Goal: Task Accomplishment & Management: Use online tool/utility

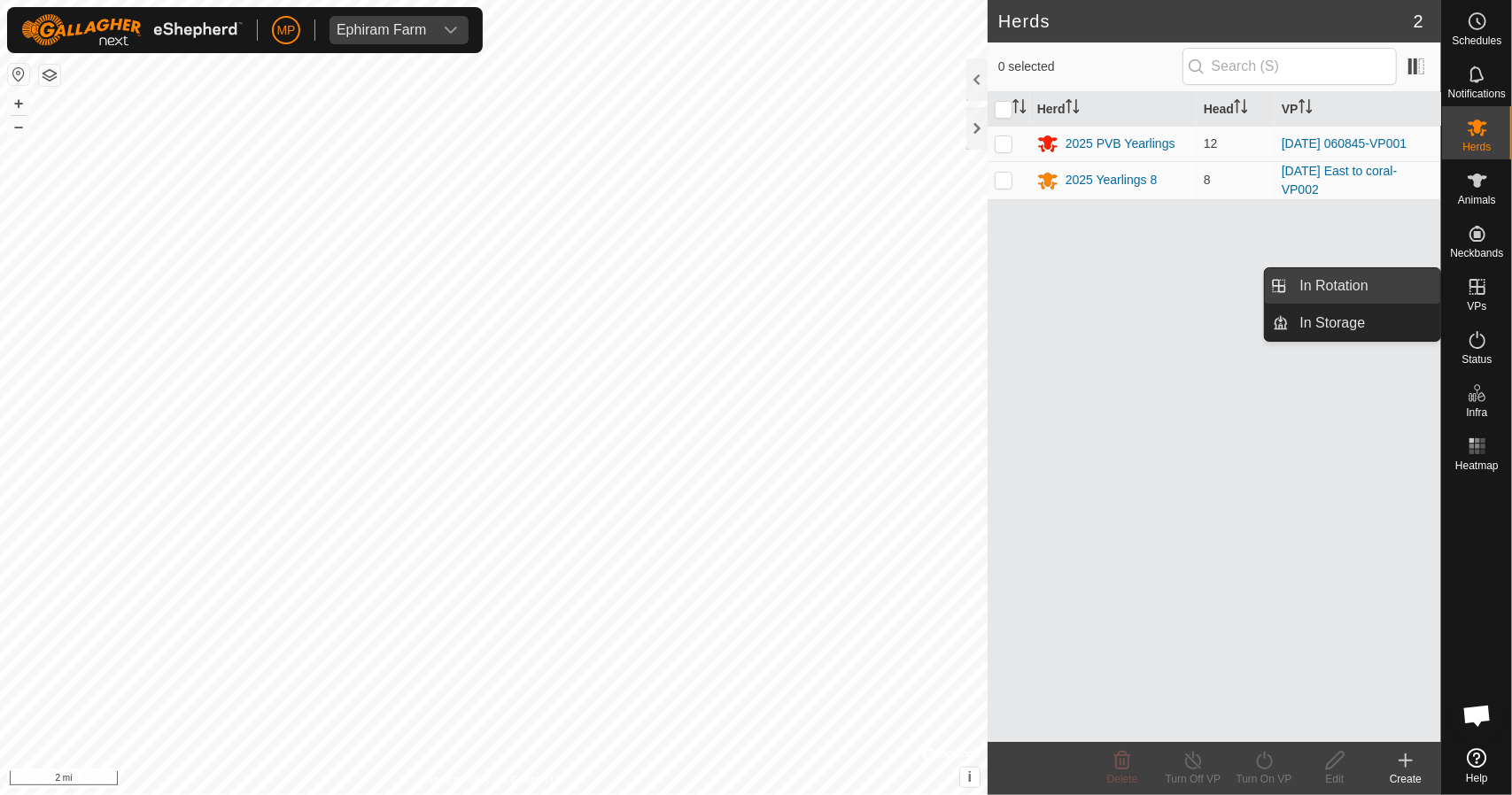
drag, startPoint x: 1439, startPoint y: 300, endPoint x: 1343, endPoint y: 284, distance: 97.3
click at [1343, 284] on link "In Rotation" at bounding box center [1365, 286] width 152 height 36
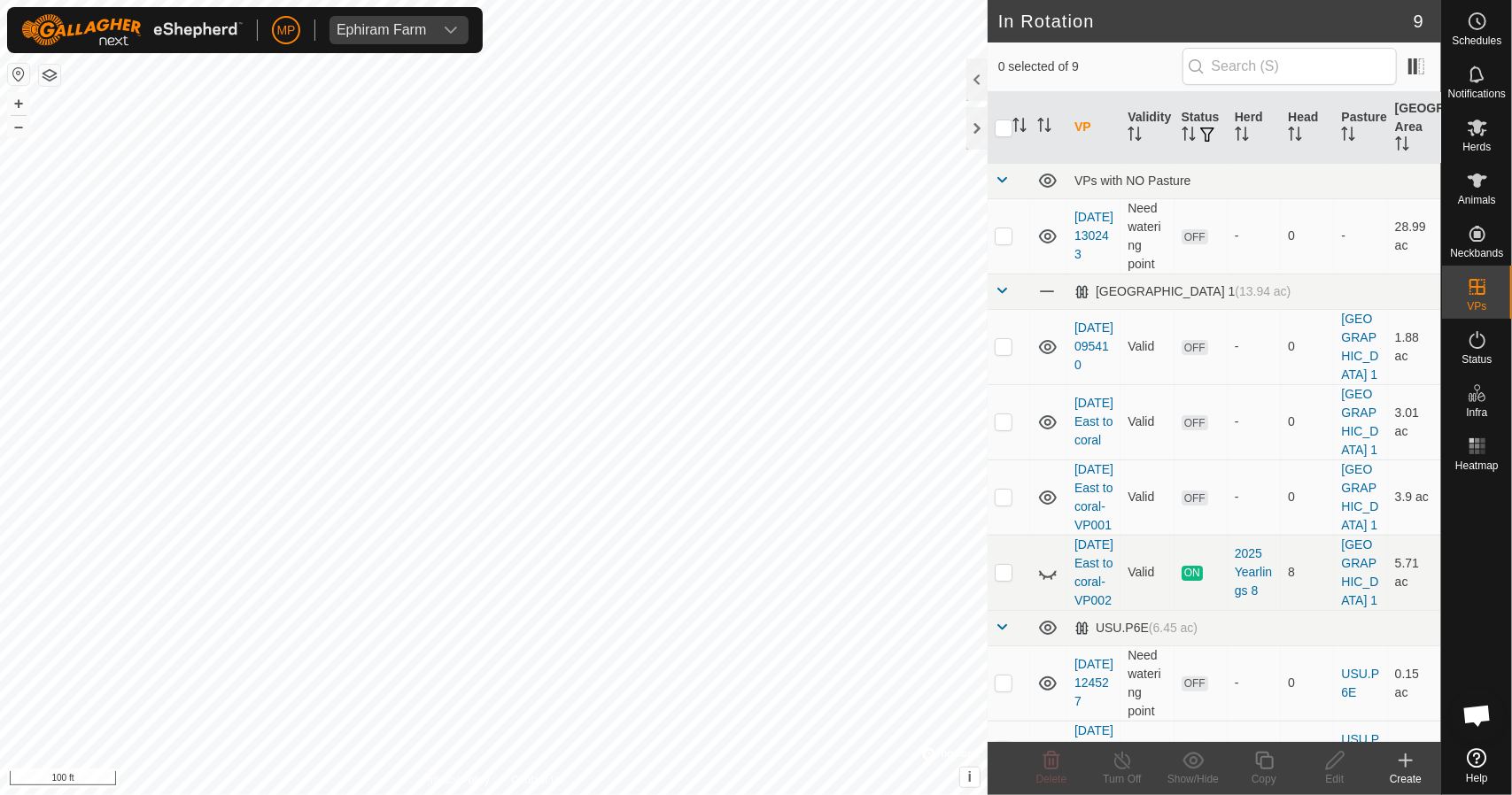
click at [1405, 768] on icon at bounding box center [1406, 761] width 21 height 21
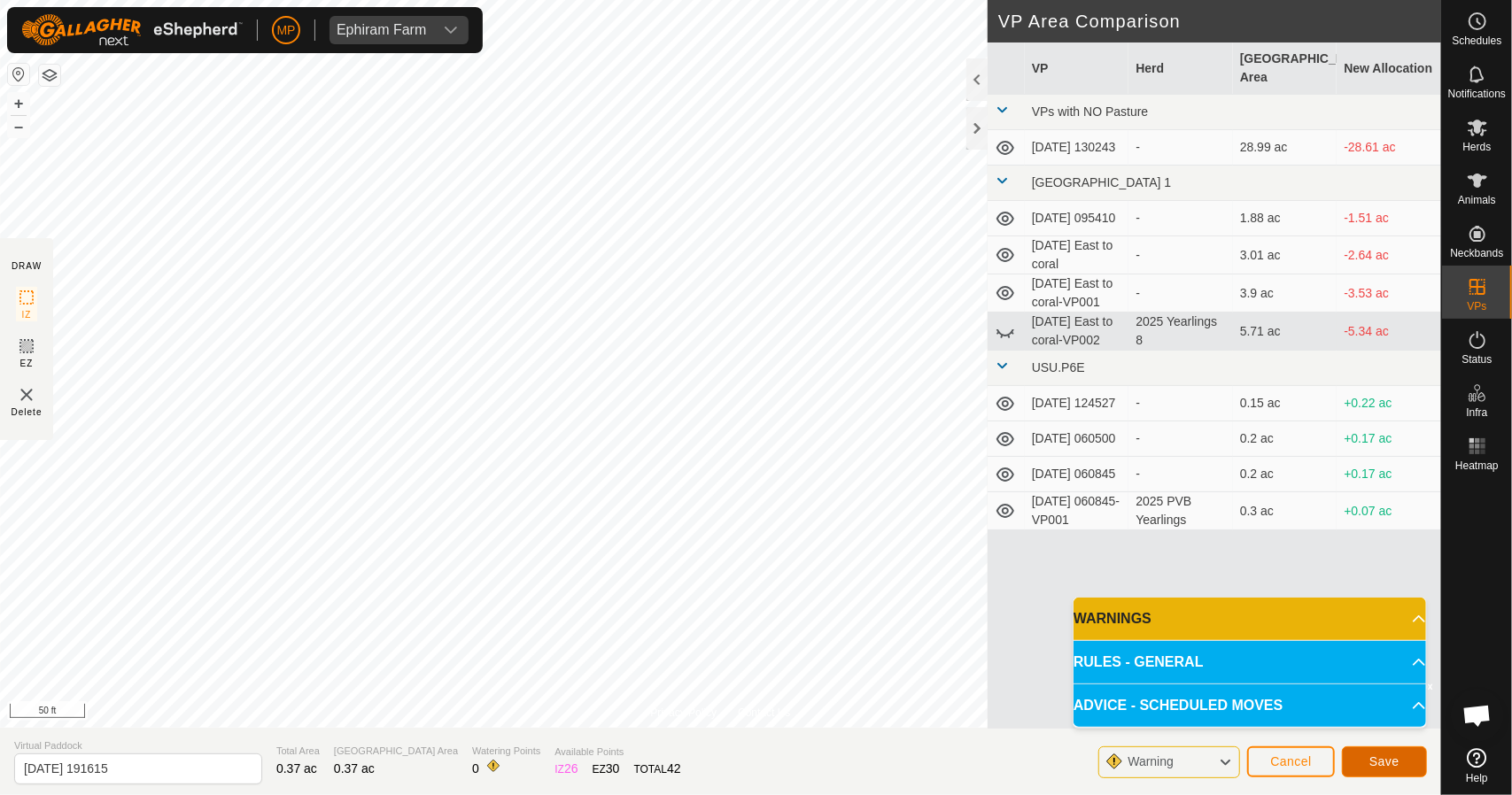
click at [1369, 757] on button "Save" at bounding box center [1384, 762] width 85 height 31
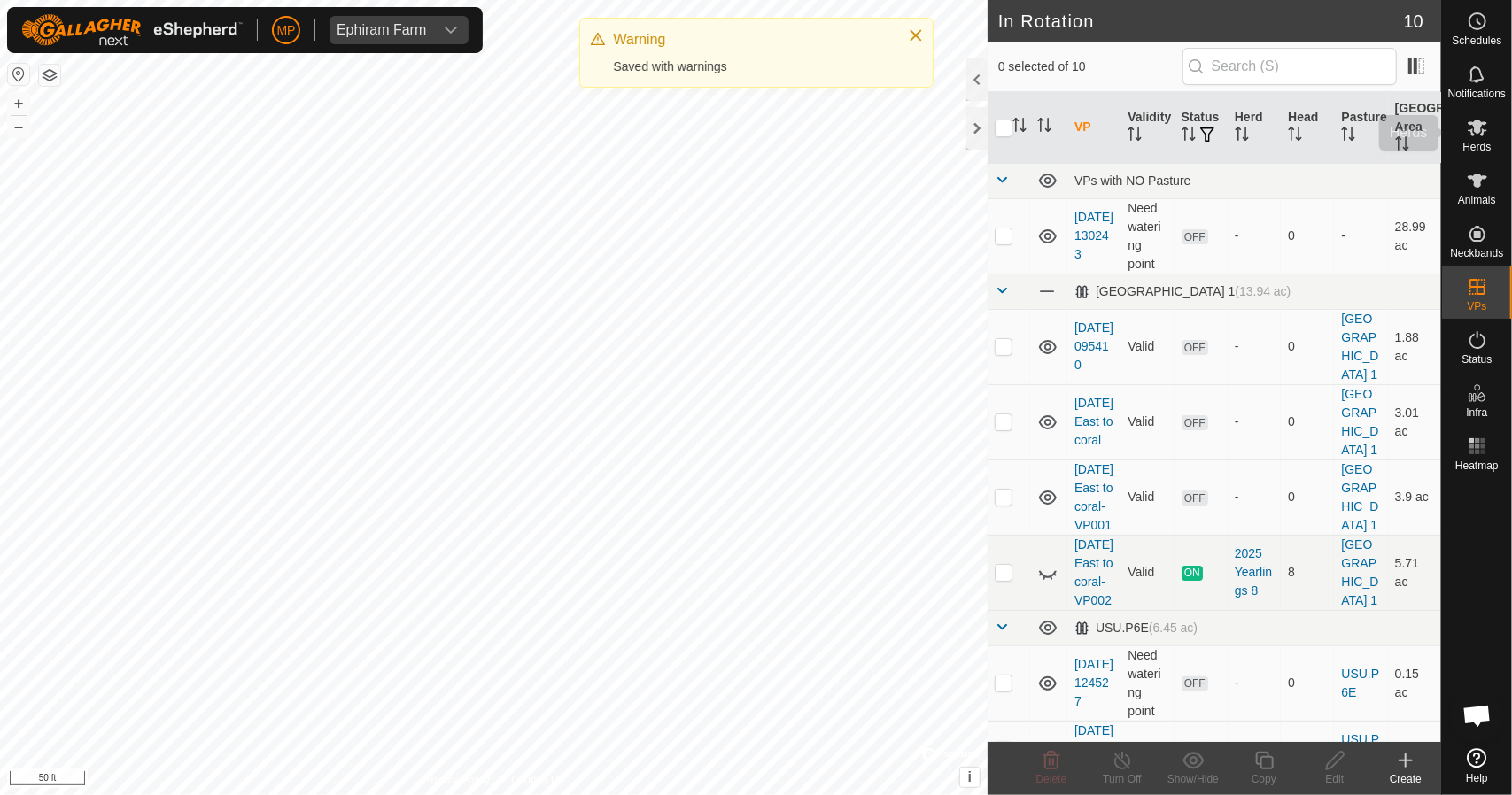
click at [1484, 138] on icon at bounding box center [1478, 128] width 21 height 21
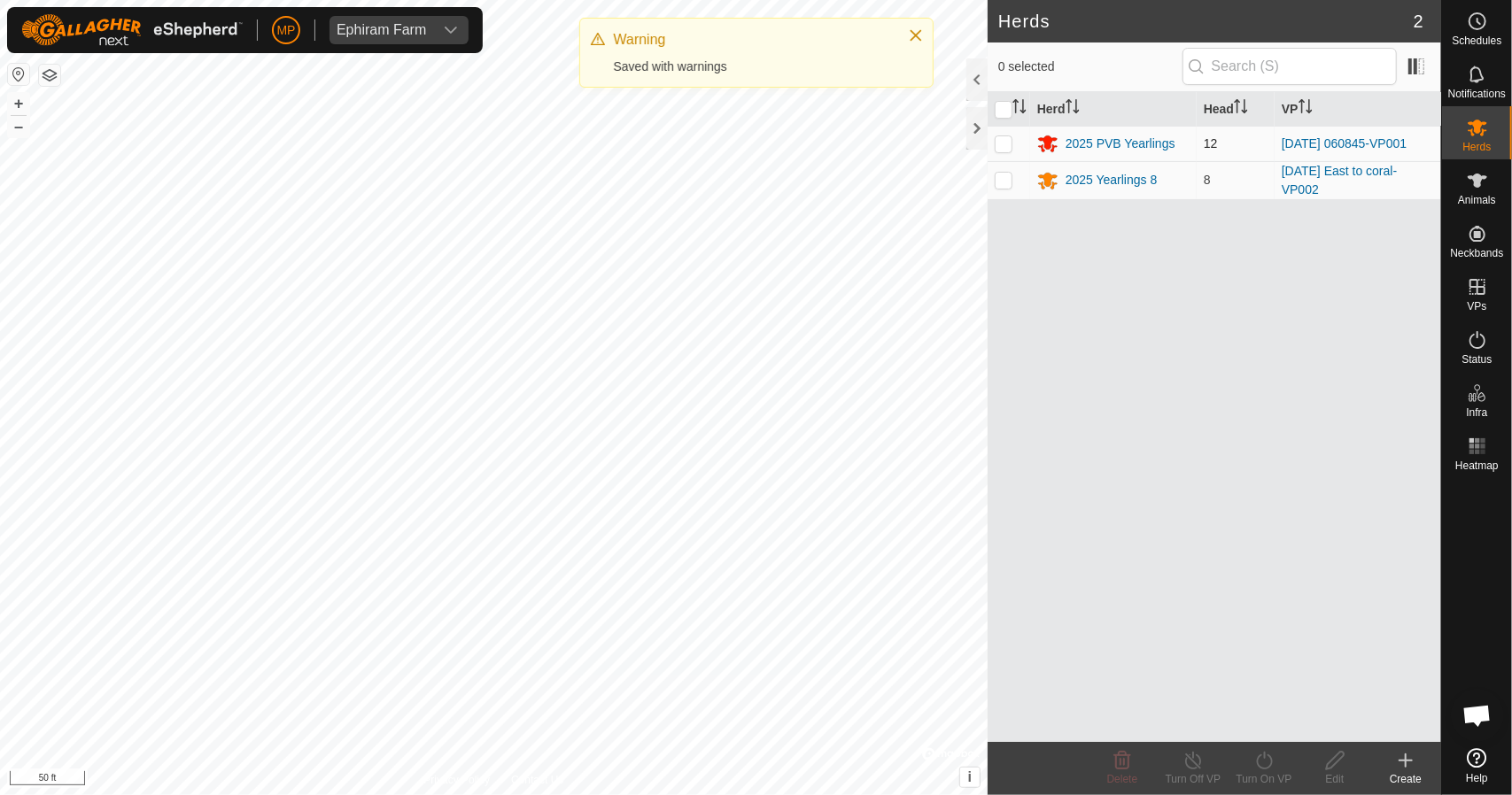
click at [1010, 145] on p-checkbox at bounding box center [1004, 144] width 18 height 14
checkbox input "true"
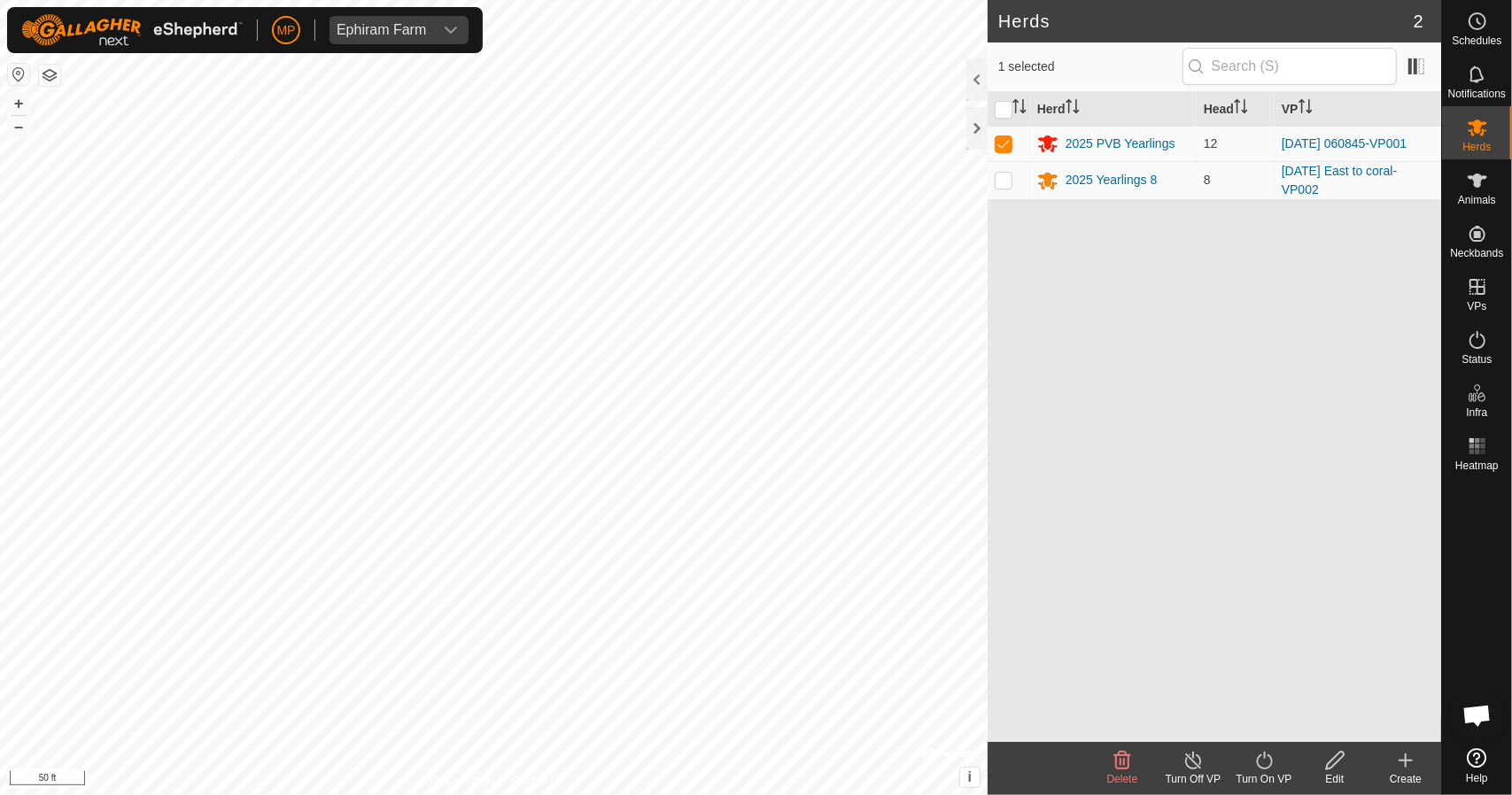
click at [1262, 766] on icon at bounding box center [1264, 761] width 22 height 21
click at [1253, 724] on link "Now" at bounding box center [1317, 723] width 175 height 36
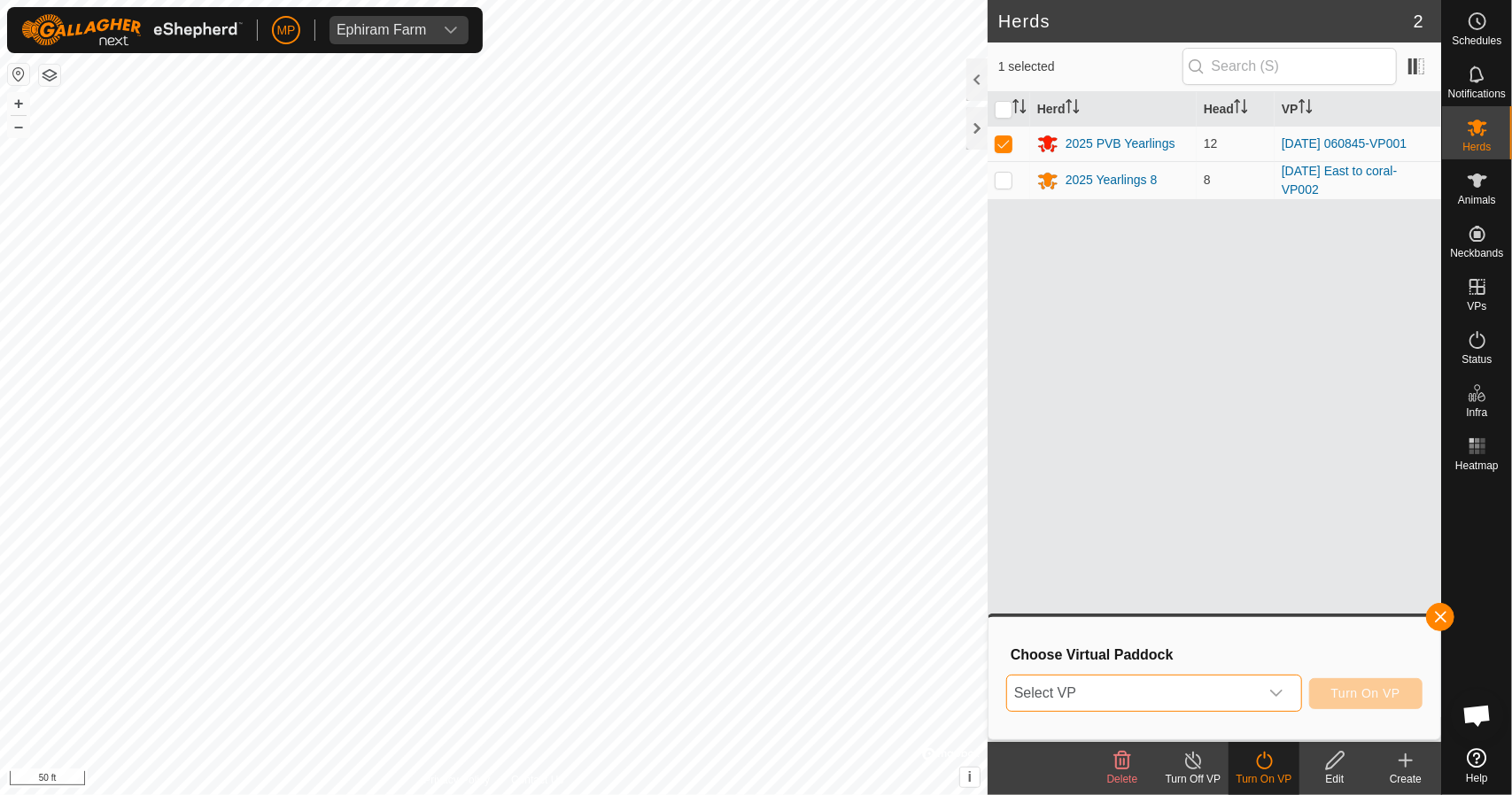
click at [1201, 701] on span "Select VP" at bounding box center [1133, 693] width 252 height 36
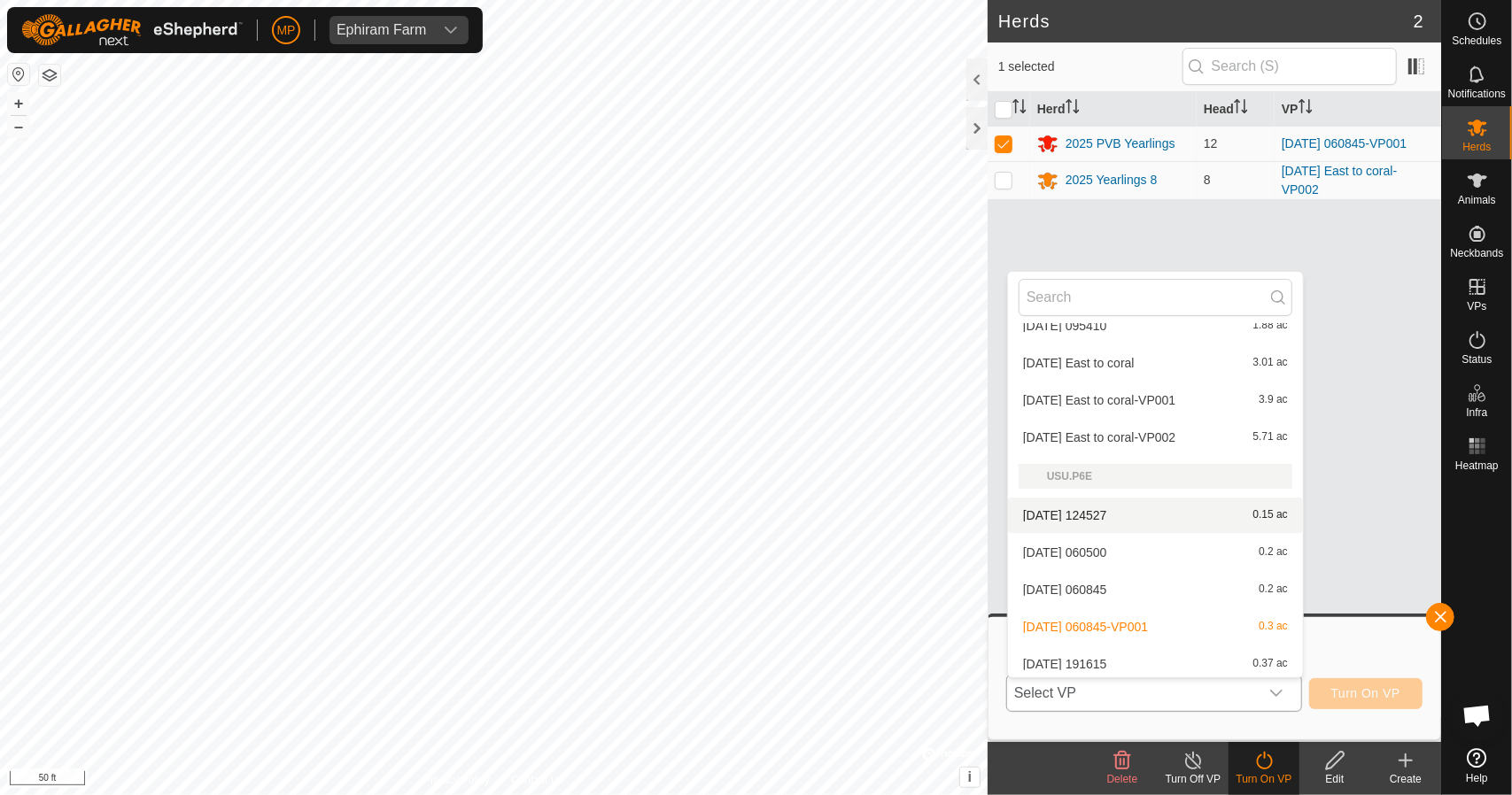
scroll to position [138, 0]
click at [1139, 651] on li "[DATE] 191615 0.37 ac" at bounding box center [1155, 660] width 295 height 36
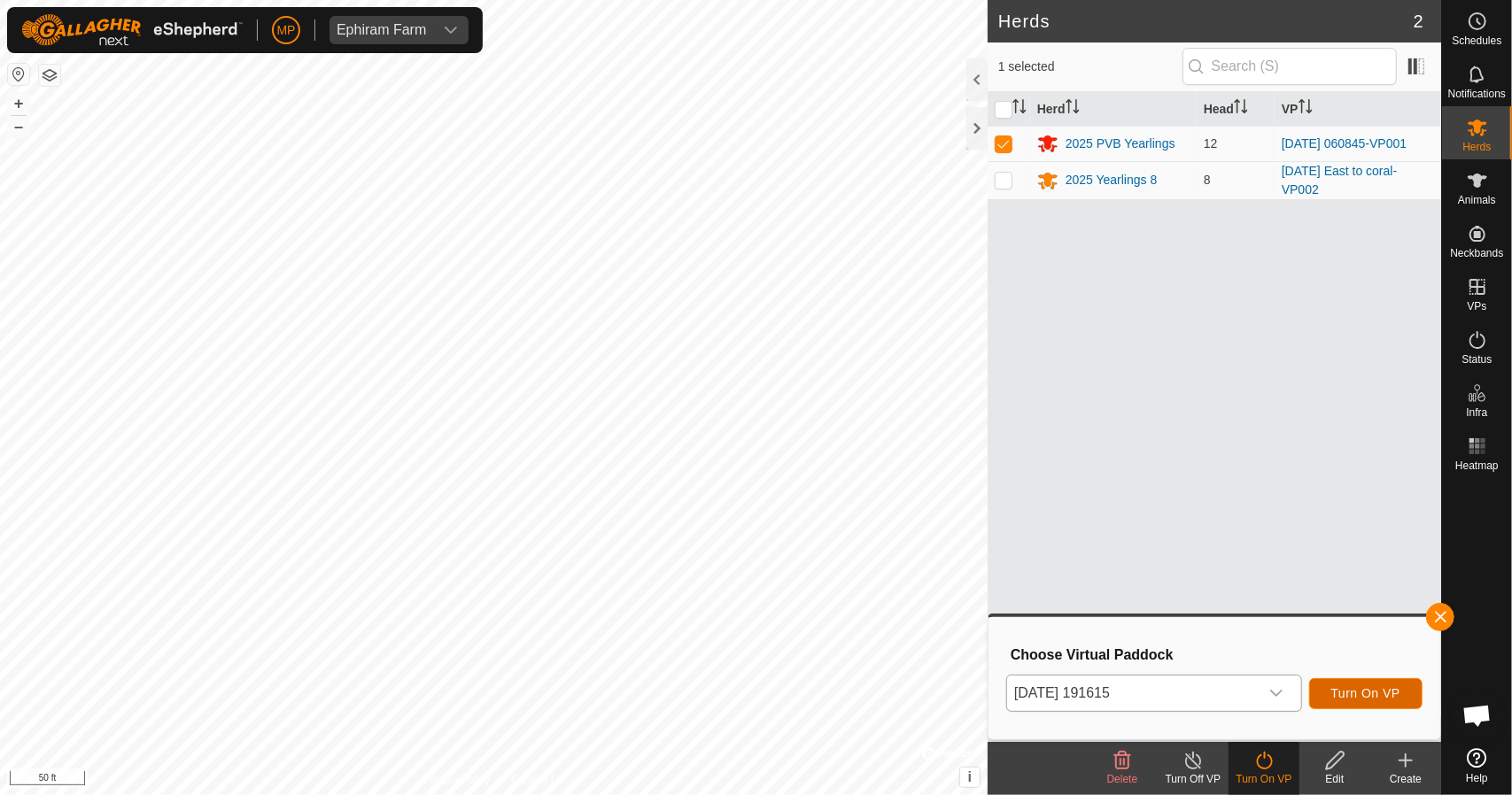
click at [1403, 697] on button "Turn On VP" at bounding box center [1365, 693] width 113 height 31
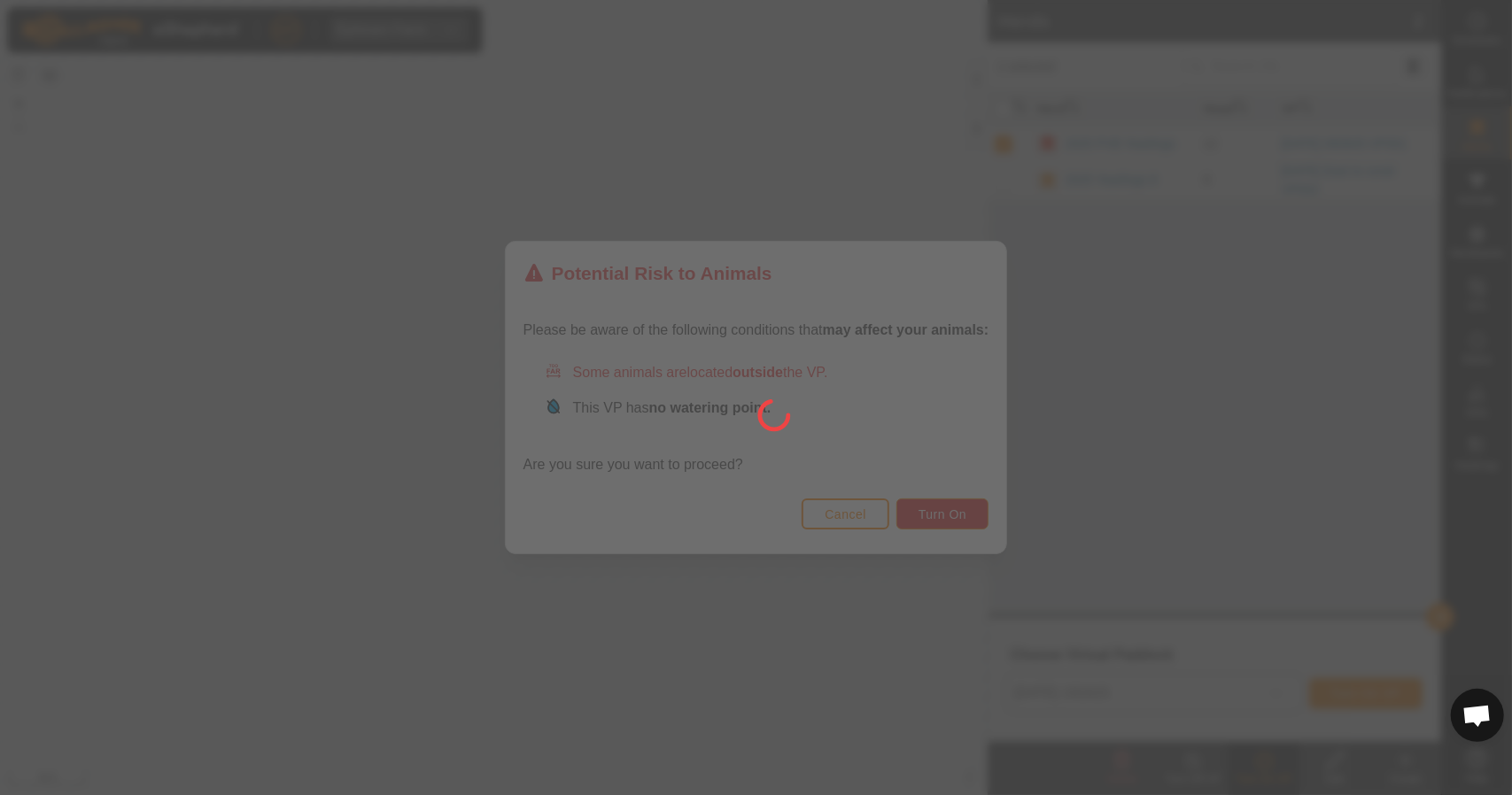
click at [943, 515] on div at bounding box center [756, 398] width 1512 height 795
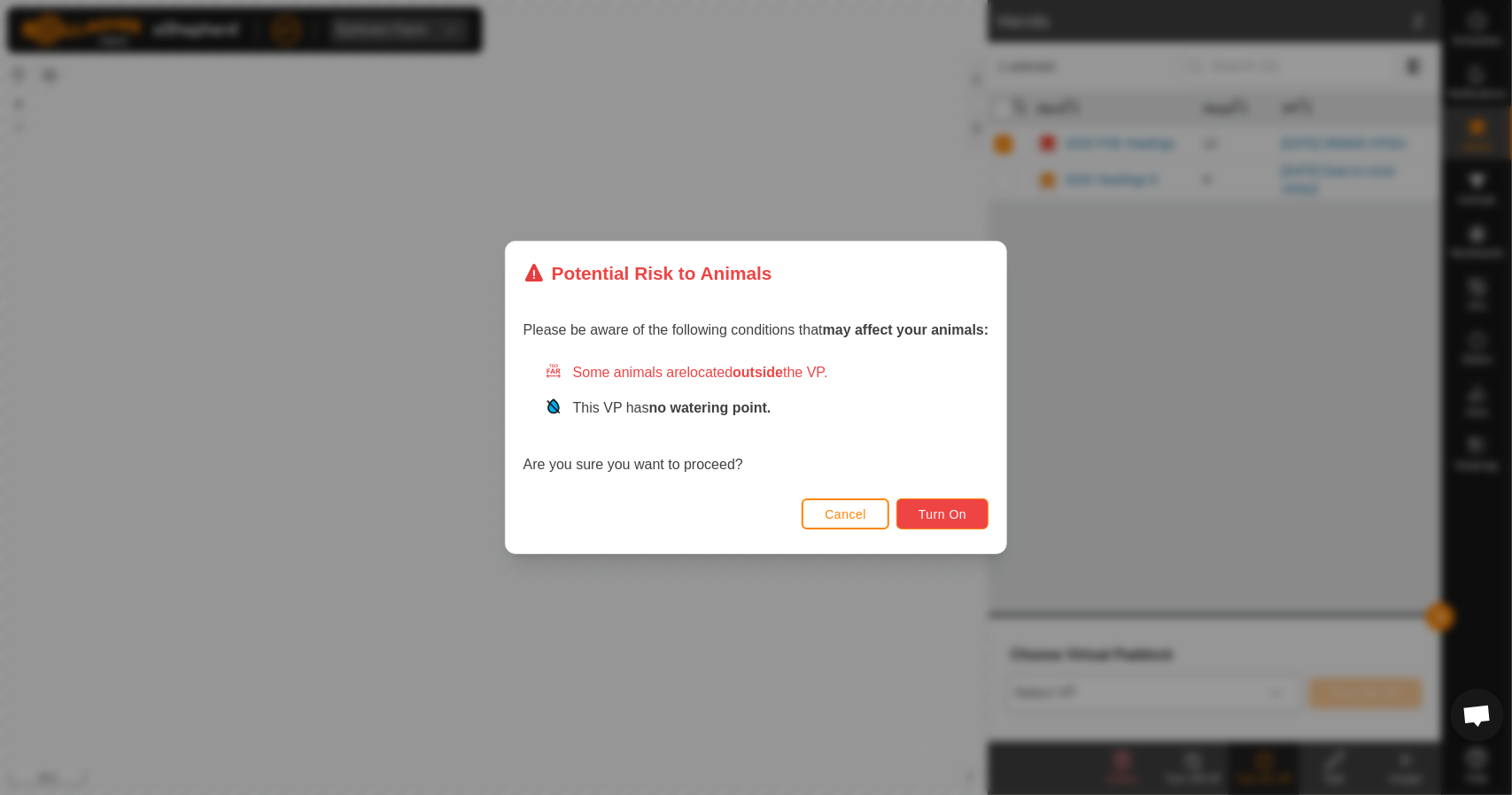
click at [943, 515] on span "Turn On" at bounding box center [943, 515] width 48 height 14
